Goal: Task Accomplishment & Management: Complete application form

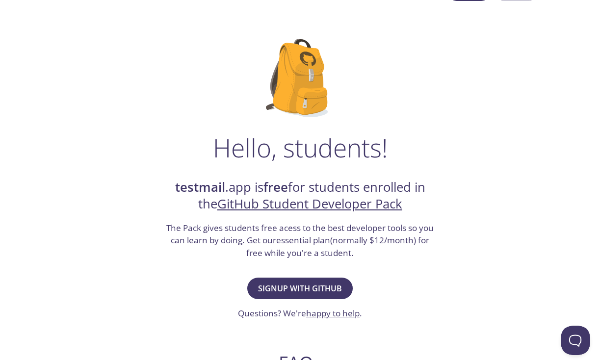
scroll to position [35, 0]
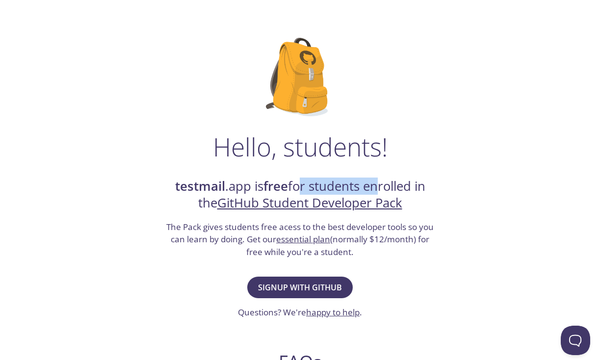
drag, startPoint x: 297, startPoint y: 184, endPoint x: 378, endPoint y: 186, distance: 80.5
click at [377, 186] on h2 "testmail .app is free for students enrolled in the GitHub Student Developer Pack" at bounding box center [300, 195] width 270 height 34
click at [428, 184] on h2 "testmail .app is free for students enrolled in the GitHub Student Developer Pack" at bounding box center [300, 195] width 270 height 34
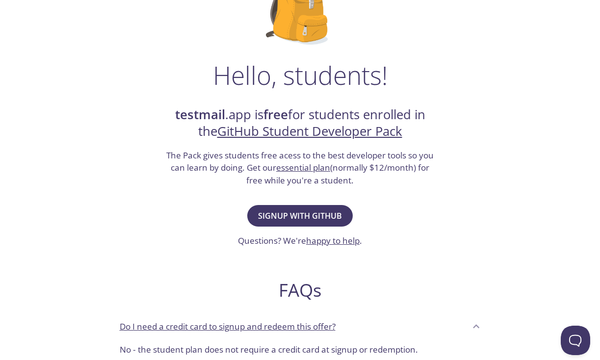
scroll to position [115, 0]
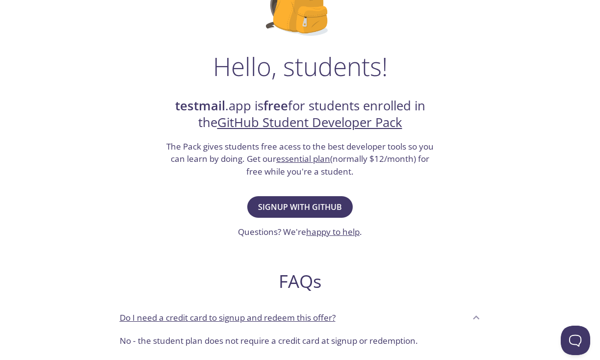
click at [295, 158] on link "essential plan" at bounding box center [303, 158] width 54 height 11
click at [317, 214] on button "Signup with GitHub" at bounding box center [299, 207] width 105 height 22
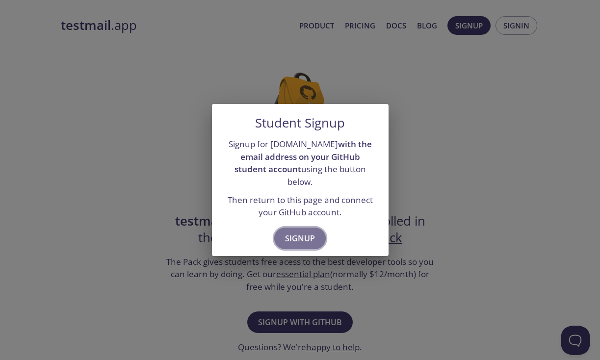
click at [298, 232] on span "Signup" at bounding box center [300, 238] width 30 height 14
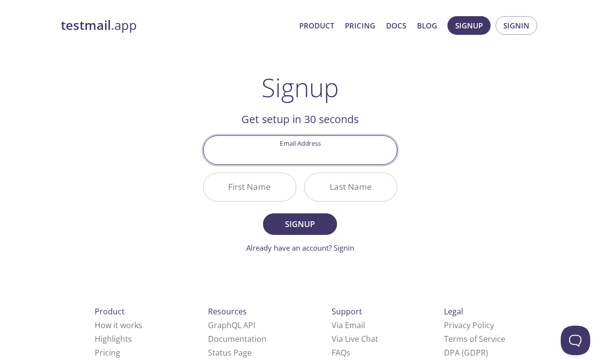
click at [305, 151] on input "Email Address" at bounding box center [300, 150] width 193 height 28
type input "ozair"
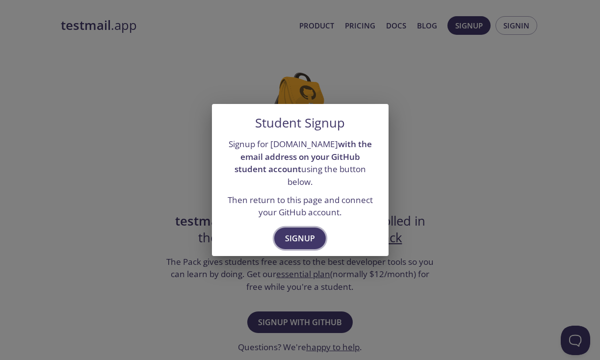
click at [299, 231] on span "Signup" at bounding box center [300, 238] width 30 height 14
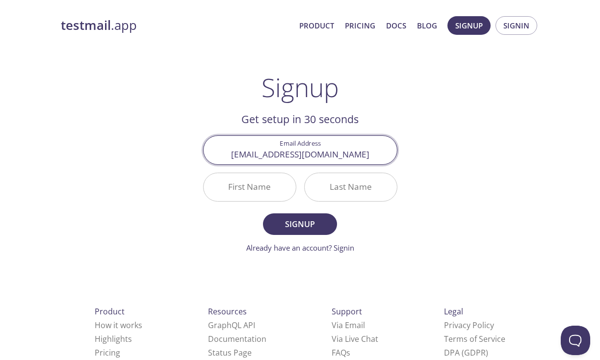
type input "ozairyousufi1400@gmail.com"
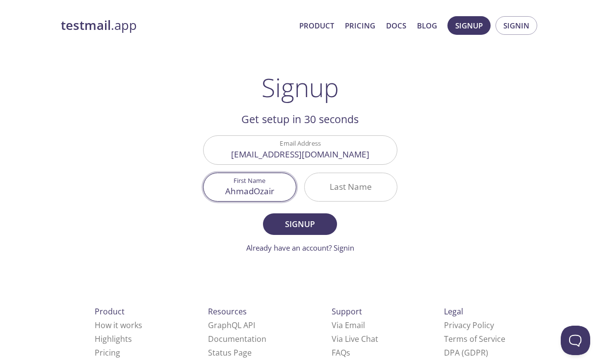
type input "AhmadOzair"
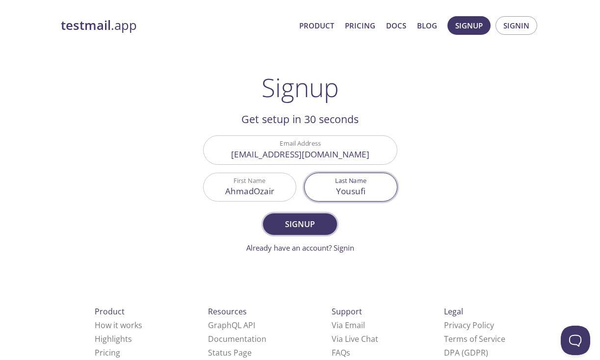
type input "Yousufi"
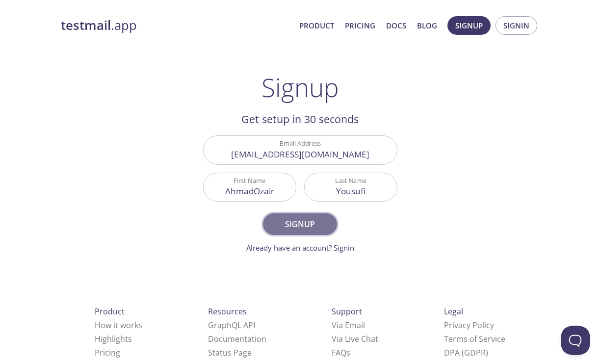
click at [278, 221] on span "Signup" at bounding box center [300, 224] width 52 height 14
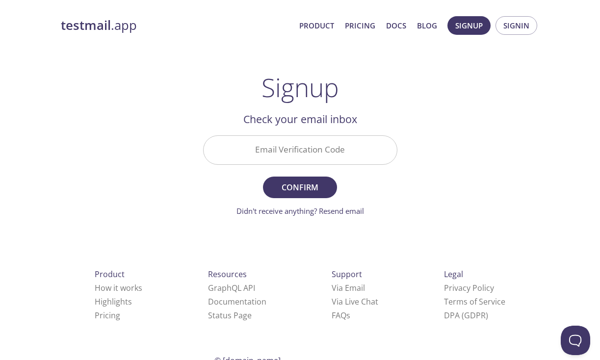
click at [310, 156] on input "Email Verification Code" at bounding box center [300, 150] width 193 height 28
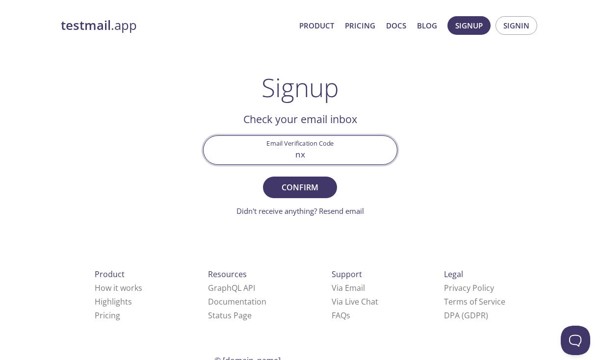
type input "n"
type input "NXTPW14"
click at [295, 190] on span "Confirm" at bounding box center [300, 187] width 52 height 14
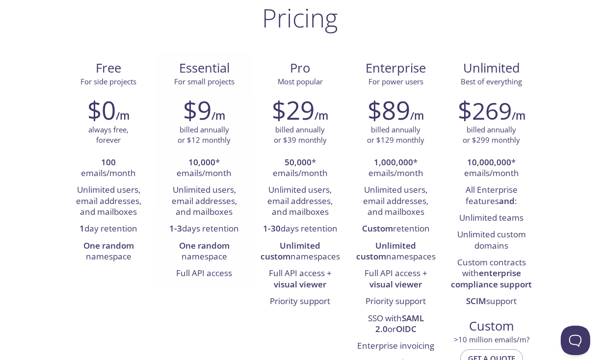
scroll to position [70, 0]
drag, startPoint x: 174, startPoint y: 172, endPoint x: 231, endPoint y: 174, distance: 56.5
click at [230, 174] on li "10,000 * emails/month" at bounding box center [204, 168] width 81 height 28
click at [210, 193] on li "Unlimited users, email addresses, and mailboxes" at bounding box center [204, 200] width 81 height 39
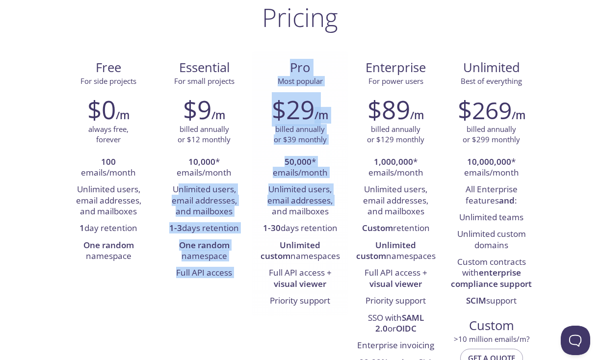
drag, startPoint x: 180, startPoint y: 193, endPoint x: 261, endPoint y: 213, distance: 84.2
click at [261, 213] on div "Free For side projects $0 /m always free, forever 100 emails/month Unlimited us…" at bounding box center [300, 222] width 479 height 343
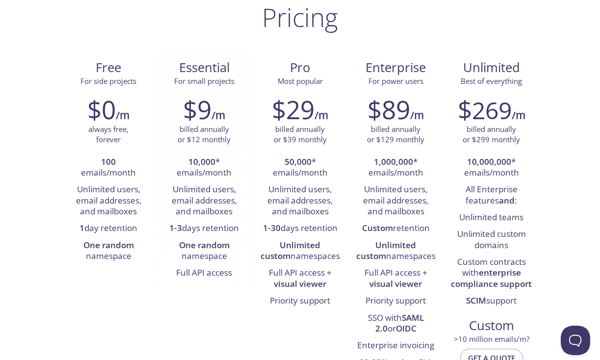
click at [236, 213] on li "Unlimited users, email addresses, and mailboxes" at bounding box center [204, 200] width 81 height 39
drag, startPoint x: 251, startPoint y: 213, endPoint x: 185, endPoint y: 186, distance: 70.6
click at [185, 186] on div "$9 /m billed annually or $12 monthly 10,000 * emails/month Unlimited users, ema…" at bounding box center [204, 188] width 96 height 200
click at [172, 229] on strong "1-3" at bounding box center [175, 227] width 13 height 11
drag, startPoint x: 164, startPoint y: 229, endPoint x: 227, endPoint y: 228, distance: 62.8
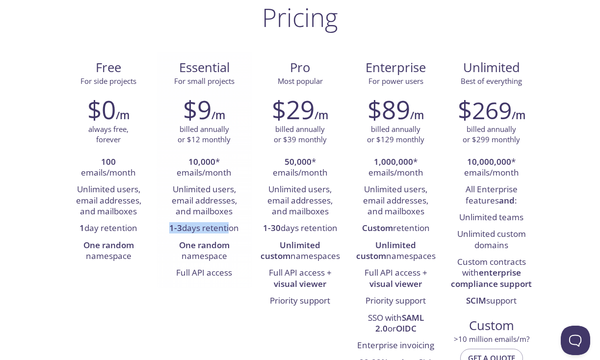
click at [227, 228] on li "1-3 days retention" at bounding box center [204, 228] width 81 height 17
drag, startPoint x: 240, startPoint y: 228, endPoint x: 158, endPoint y: 225, distance: 82.4
click at [158, 225] on div "$9 /m billed annually or $12 monthly 10,000 * emails/month Unlimited users, ema…" at bounding box center [204, 188] width 96 height 200
click at [193, 248] on strong "One random" at bounding box center [204, 244] width 51 height 11
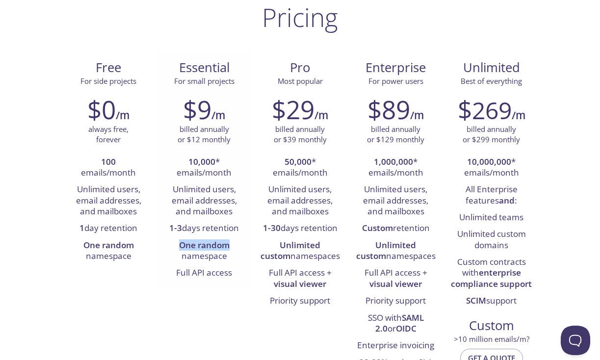
drag, startPoint x: 174, startPoint y: 247, endPoint x: 237, endPoint y: 248, distance: 63.8
click at [237, 248] on li "One random namespace" at bounding box center [204, 251] width 81 height 28
drag, startPoint x: 237, startPoint y: 248, endPoint x: 160, endPoint y: 248, distance: 77.5
click at [160, 248] on div "$9 /m billed annually or $12 monthly 10,000 * emails/month Unlimited users, ema…" at bounding box center [204, 188] width 96 height 200
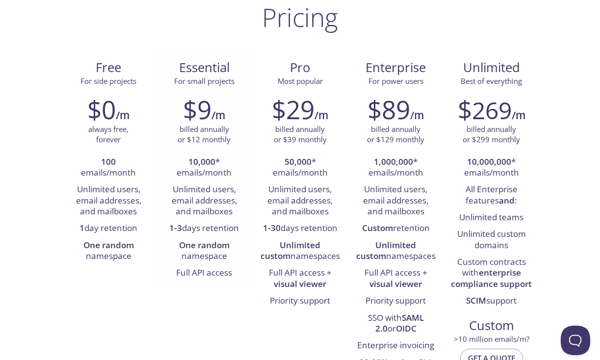
click at [169, 255] on li "One random namespace" at bounding box center [204, 251] width 81 height 28
drag, startPoint x: 169, startPoint y: 255, endPoint x: 236, endPoint y: 278, distance: 71.2
click at [236, 278] on ul "10,000 * emails/month Unlimited users, email addresses, and mailboxes 1-3 days …" at bounding box center [204, 218] width 81 height 128
click at [235, 278] on li "Full API access" at bounding box center [204, 273] width 81 height 17
click at [140, 238] on li "One random namespace" at bounding box center [108, 251] width 81 height 28
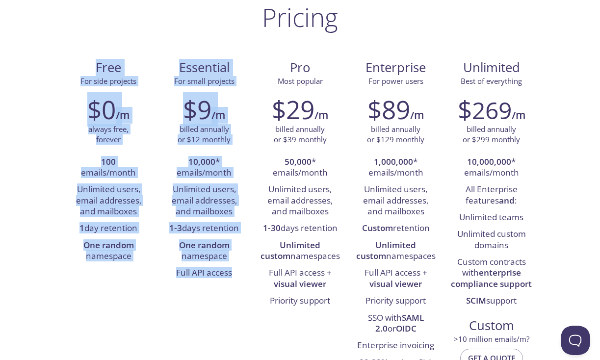
drag, startPoint x: 64, startPoint y: 53, endPoint x: 229, endPoint y: 303, distance: 299.0
click at [229, 303] on div "Free For side projects $0 /m always free, forever 100 emails/month Unlimited us…" at bounding box center [300, 222] width 479 height 343
copy div "Free For side projects $0 /m always free, forever 100 emails/month Unlimited us…"
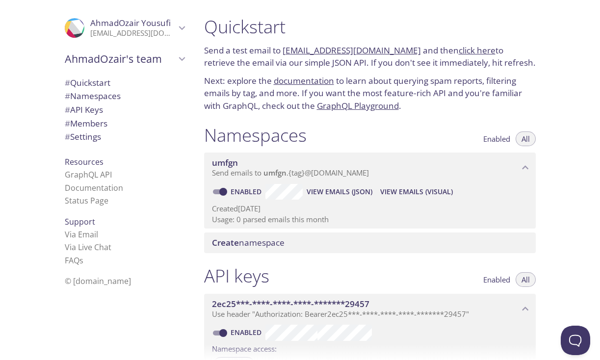
click at [295, 242] on span "Create namespace" at bounding box center [372, 242] width 320 height 11
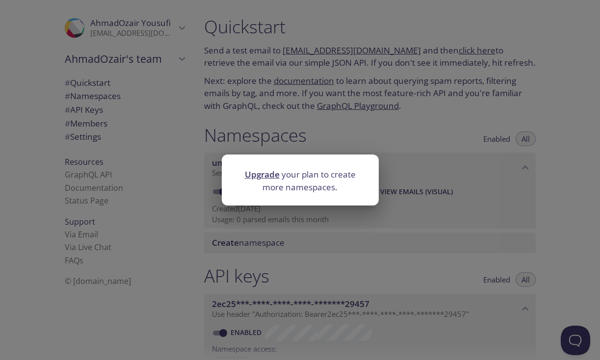
click at [431, 127] on div "Upgrade your plan to create more namespaces." at bounding box center [300, 180] width 600 height 360
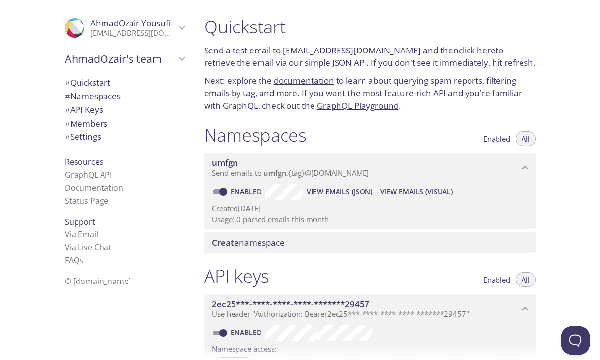
drag, startPoint x: 224, startPoint y: 117, endPoint x: 309, endPoint y: 130, distance: 86.4
click at [309, 130] on div "Quickstart Send a test email to umfgn.test@inbox.testmail.app and then click he…" at bounding box center [373, 180] width 355 height 360
click at [329, 47] on link "umfgn.test@inbox.testmail.app" at bounding box center [352, 50] width 138 height 11
click at [461, 50] on link "click here" at bounding box center [477, 50] width 37 height 11
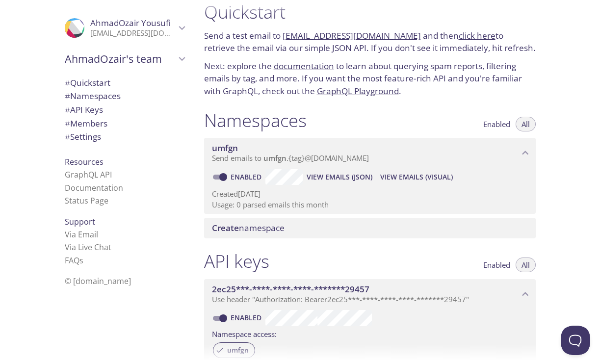
scroll to position [17, 0]
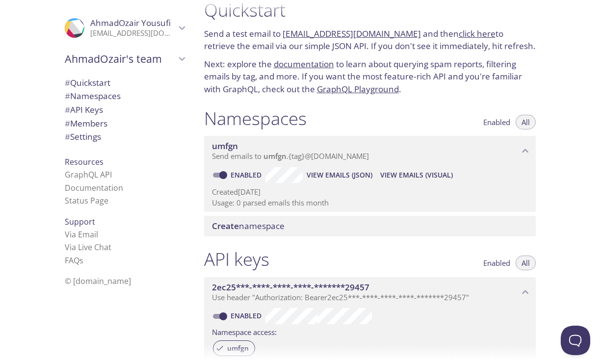
drag, startPoint x: 312, startPoint y: 205, endPoint x: 223, endPoint y: 198, distance: 90.0
click at [223, 198] on p "Usage: 0 parsed emails this month" at bounding box center [370, 203] width 316 height 10
drag, startPoint x: 352, startPoint y: 198, endPoint x: 284, endPoint y: 198, distance: 67.7
click at [284, 198] on p "Usage: 0 parsed emails this month" at bounding box center [370, 203] width 316 height 10
drag, startPoint x: 398, startPoint y: 67, endPoint x: 439, endPoint y: 67, distance: 41.7
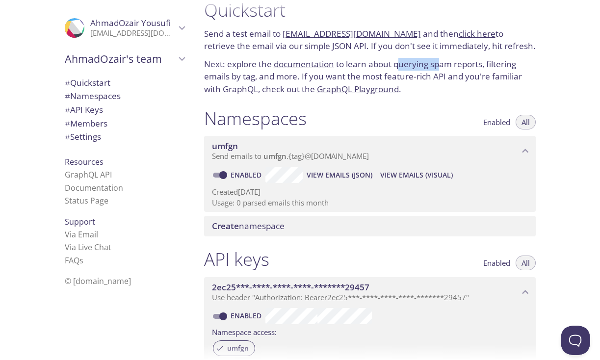
click at [439, 67] on p "Next: explore the documentation to learn about querying spam reports, filtering…" at bounding box center [370, 77] width 332 height 38
click at [319, 65] on link "documentation" at bounding box center [304, 63] width 60 height 11
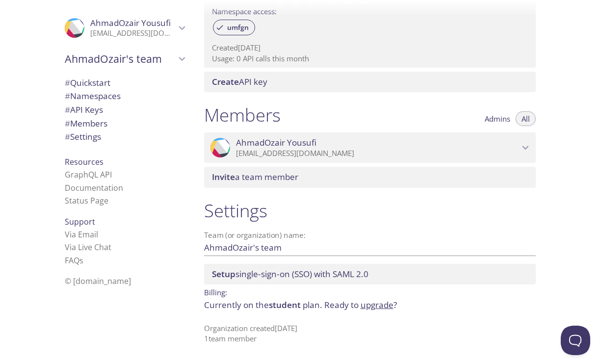
scroll to position [236, 0]
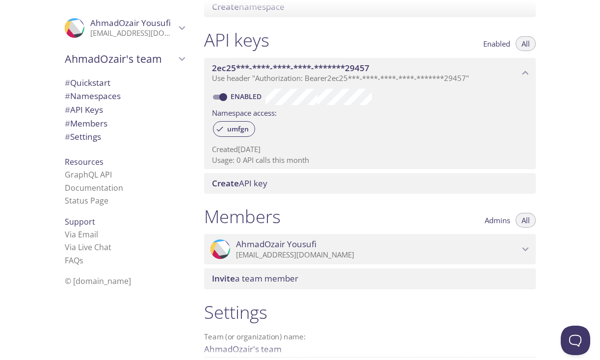
click at [106, 83] on span "# Quickstart" at bounding box center [88, 82] width 46 height 11
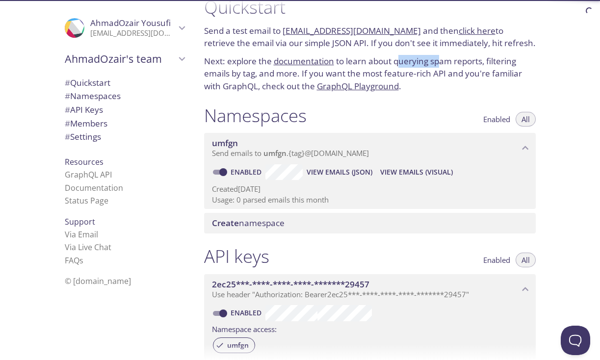
scroll to position [16, 0]
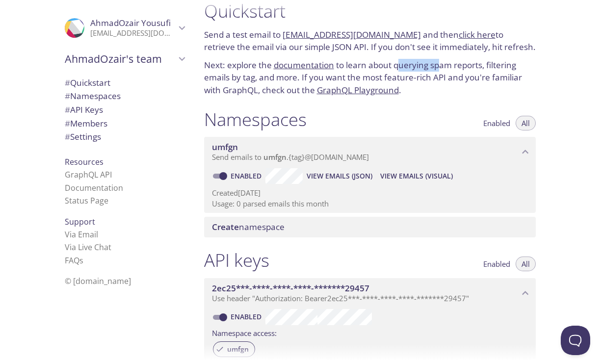
click at [308, 65] on link "documentation" at bounding box center [304, 64] width 60 height 11
